Goal: Register for event/course

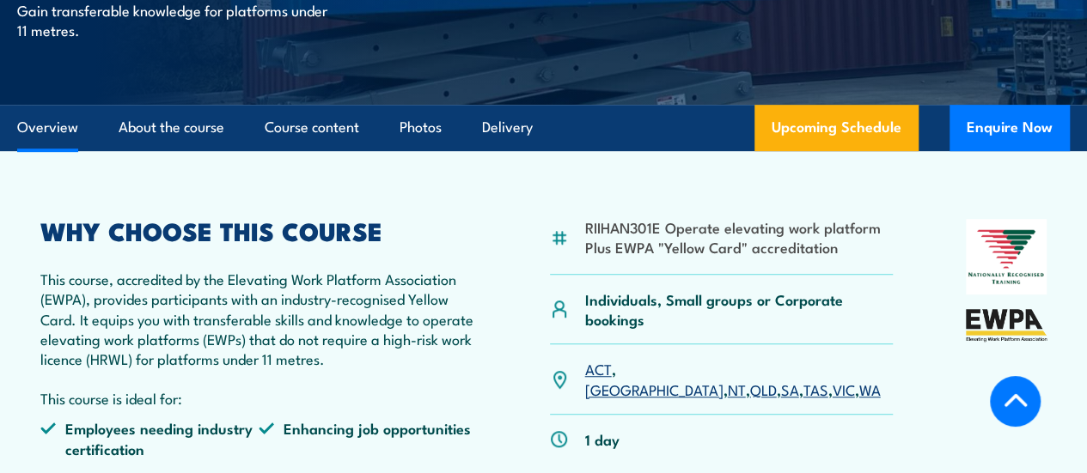
scroll to position [515, 0]
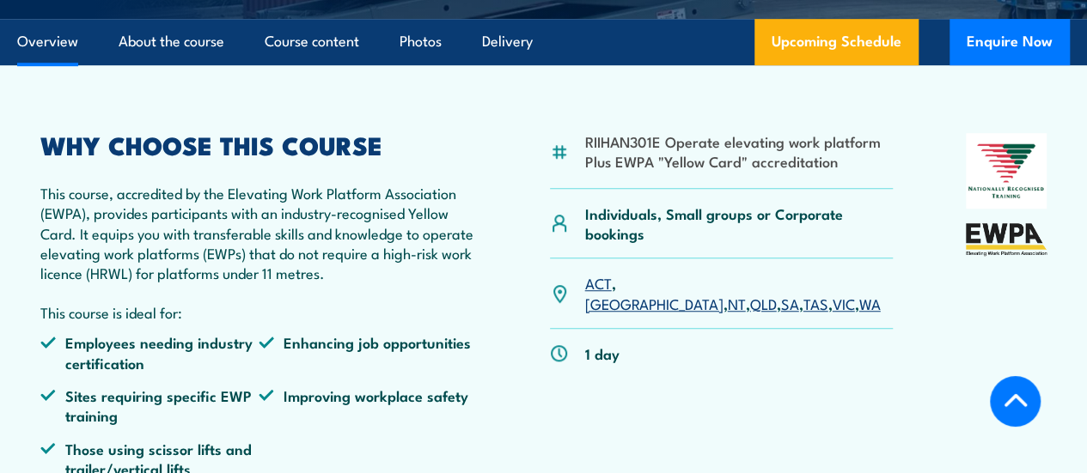
click at [631, 314] on link "[GEOGRAPHIC_DATA]" at bounding box center [654, 303] width 138 height 21
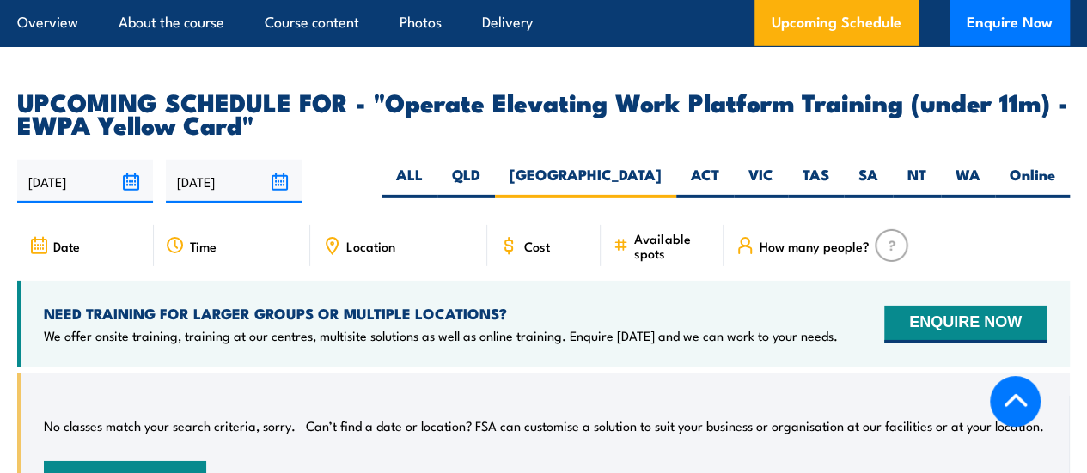
scroll to position [2537, 0]
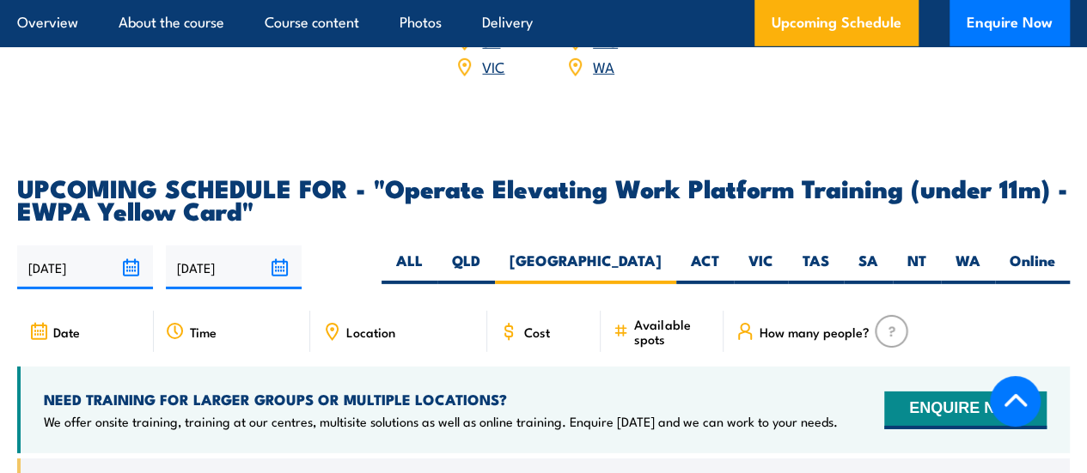
click at [348, 339] on span "Location" at bounding box center [370, 332] width 49 height 15
click at [334, 341] on icon at bounding box center [331, 331] width 19 height 19
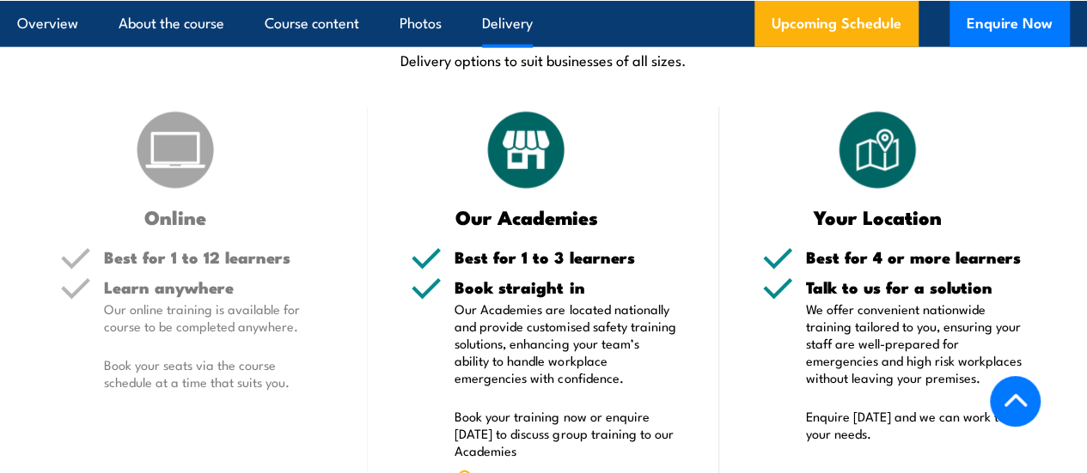
scroll to position [2193, 0]
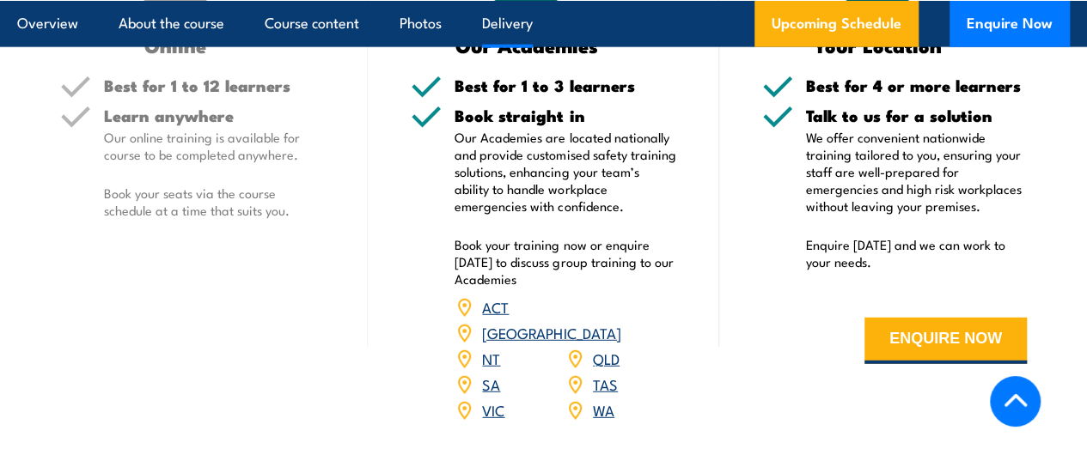
click at [611, 343] on link "[GEOGRAPHIC_DATA]" at bounding box center [551, 332] width 138 height 21
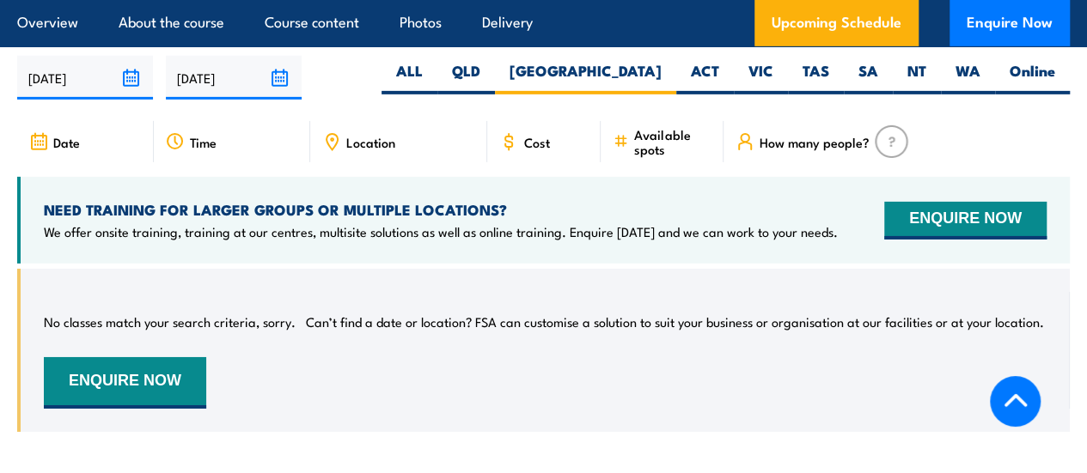
scroll to position [2728, 0]
